Goal: Task Accomplishment & Management: Manage account settings

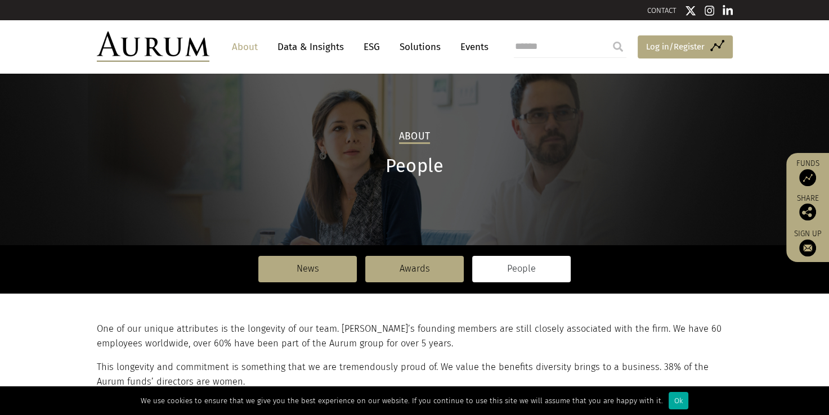
click at [656, 46] on span "Log in/Register" at bounding box center [675, 47] width 59 height 14
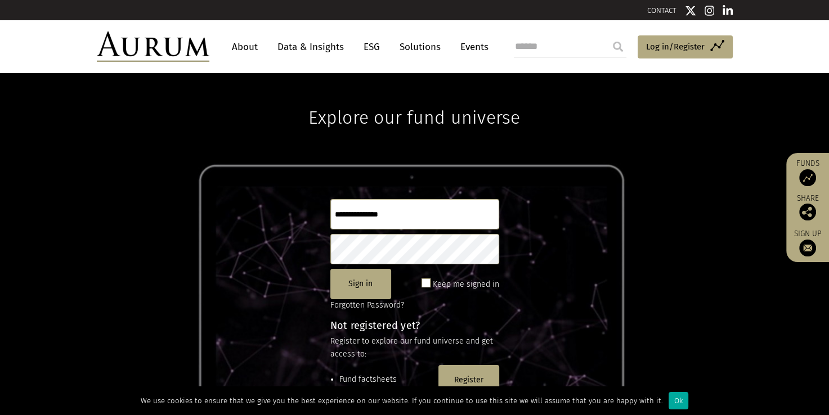
click at [344, 215] on input "text" at bounding box center [414, 214] width 169 height 30
type input "**********"
click at [354, 283] on button "Sign in" at bounding box center [360, 284] width 61 height 30
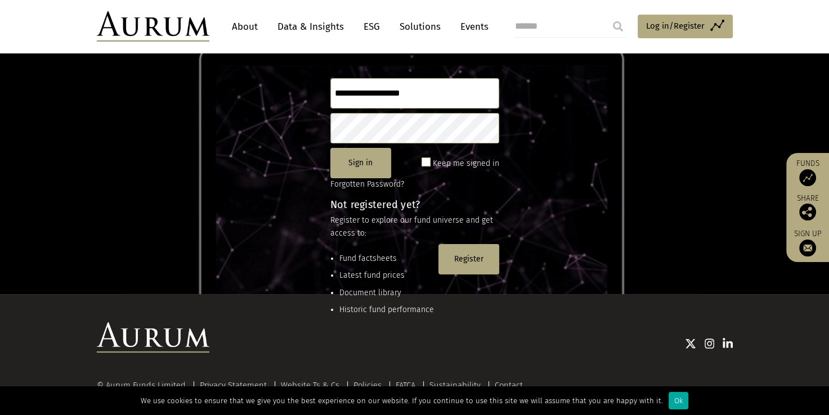
scroll to position [122, 0]
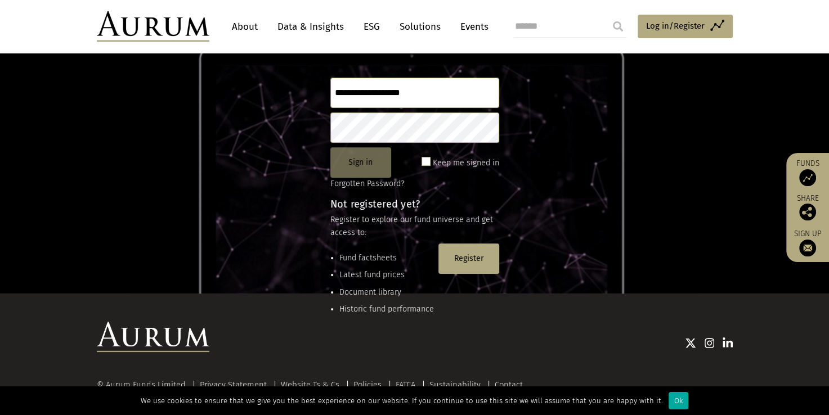
click at [351, 161] on button "Sign in" at bounding box center [360, 162] width 61 height 30
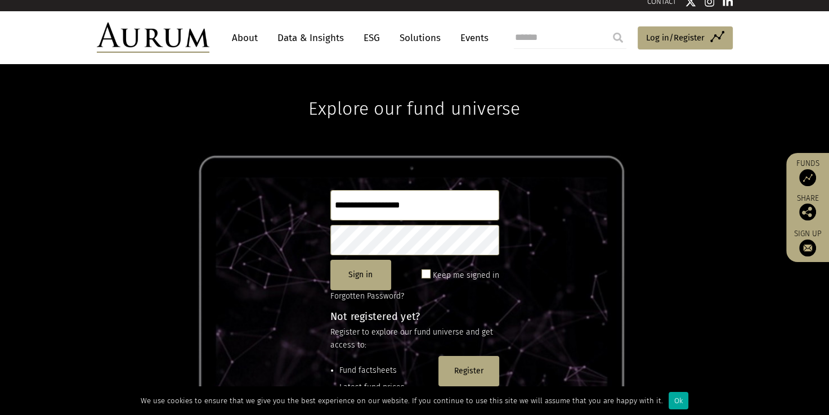
scroll to position [0, 0]
